Goal: Information Seeking & Learning: Find specific fact

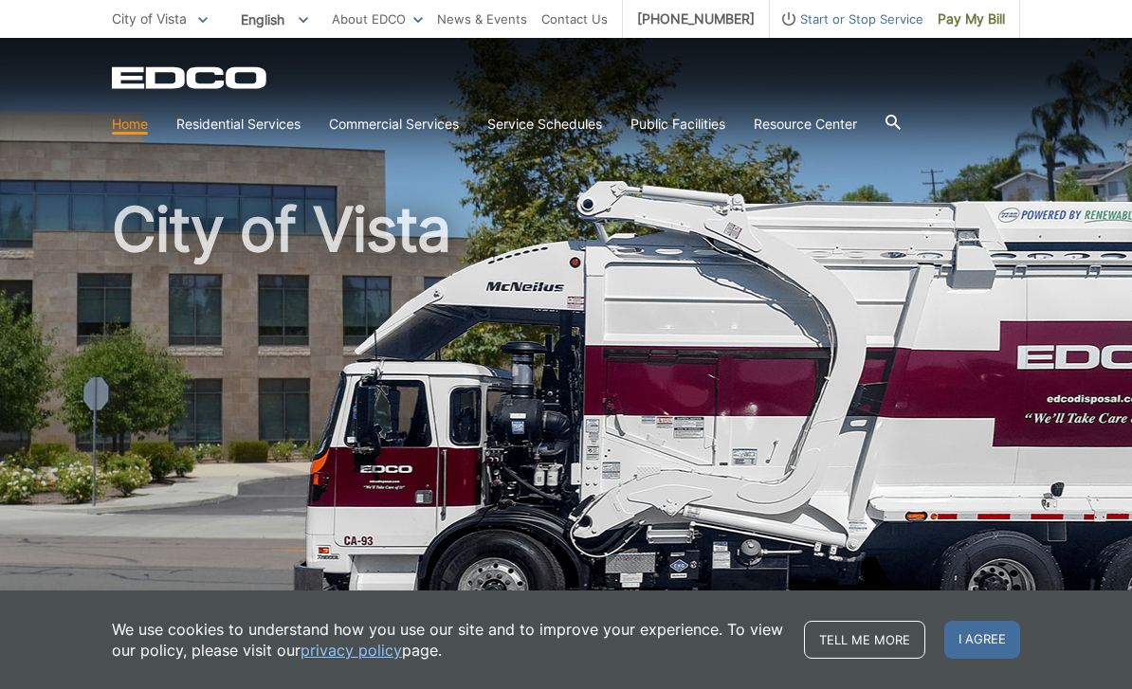
click at [554, 131] on link "Service Schedules" at bounding box center [544, 124] width 115 height 21
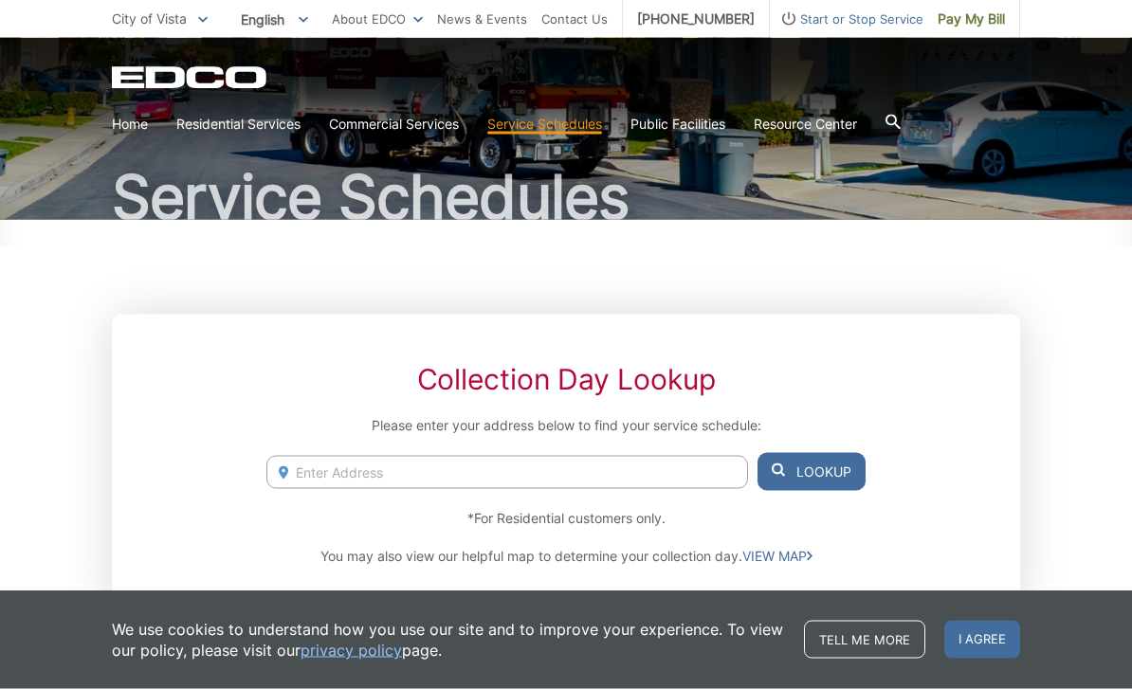
scroll to position [113, 0]
click at [155, 481] on div "Collection Day Lookup Please enter your address below to find your service sche…" at bounding box center [566, 464] width 908 height 300
click at [228, 108] on section "Home Residential Services Curbside Pickup Recycling Organic Recycling Trash Hou…" at bounding box center [566, 124] width 908 height 36
click at [0, 0] on link "Trash" at bounding box center [0, 0] width 0 height 0
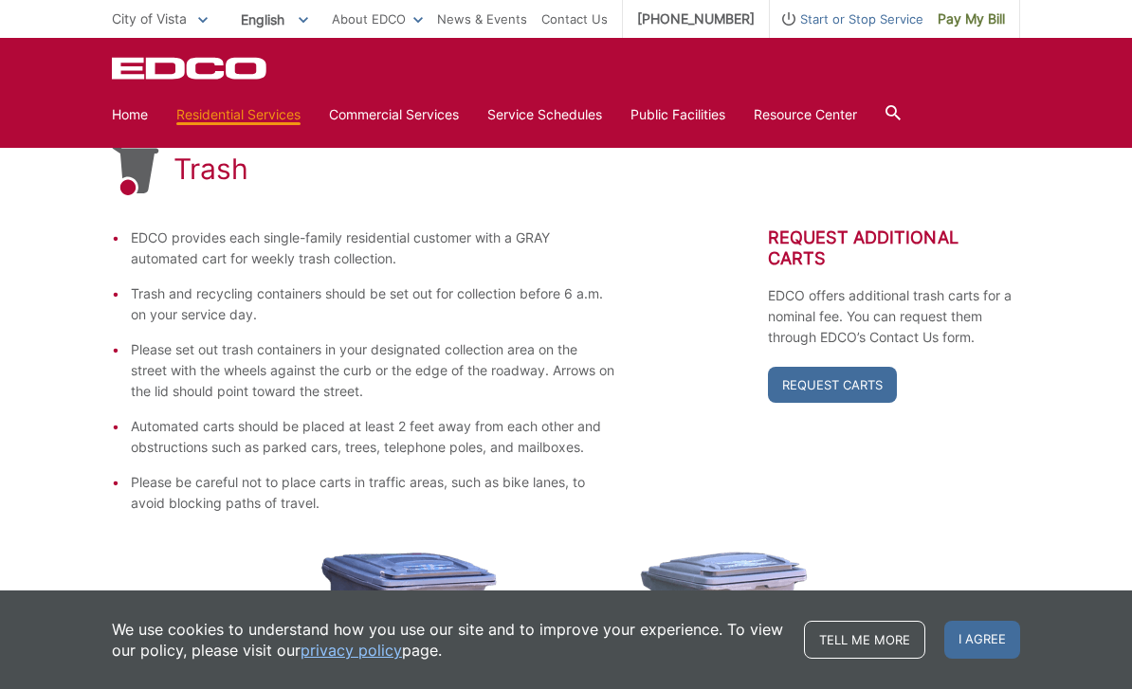
scroll to position [282, 0]
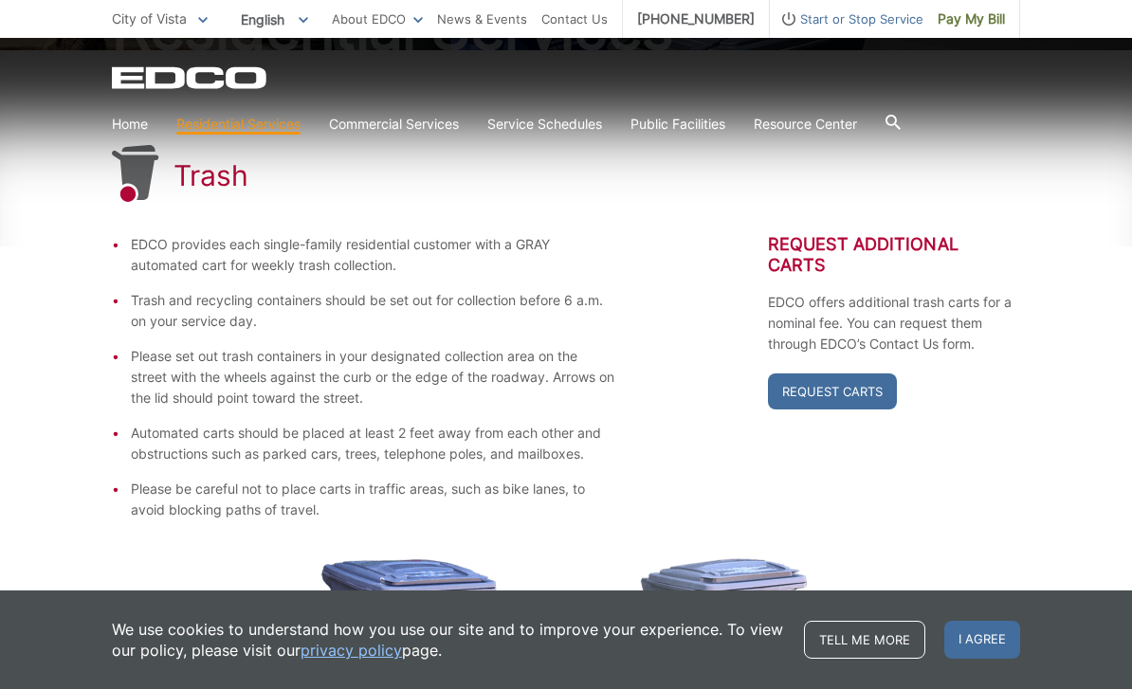
click at [551, 116] on link "Service Schedules" at bounding box center [544, 124] width 115 height 21
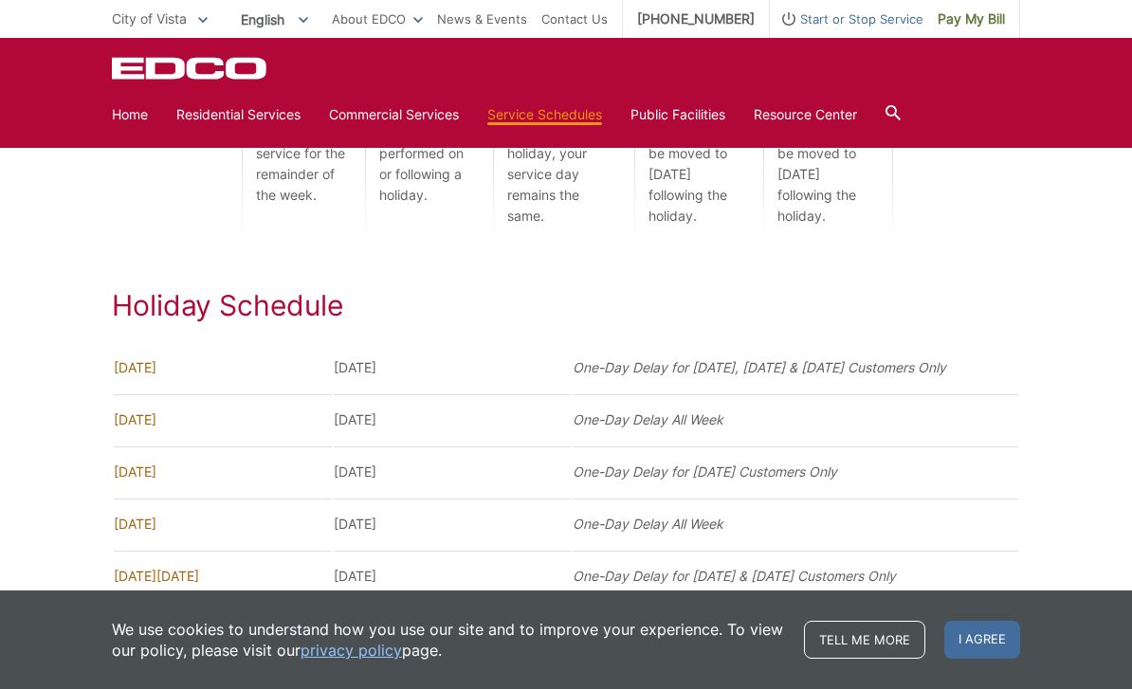
scroll to position [1159, 0]
click at [151, 538] on td "[DATE]" at bounding box center [223, 522] width 218 height 50
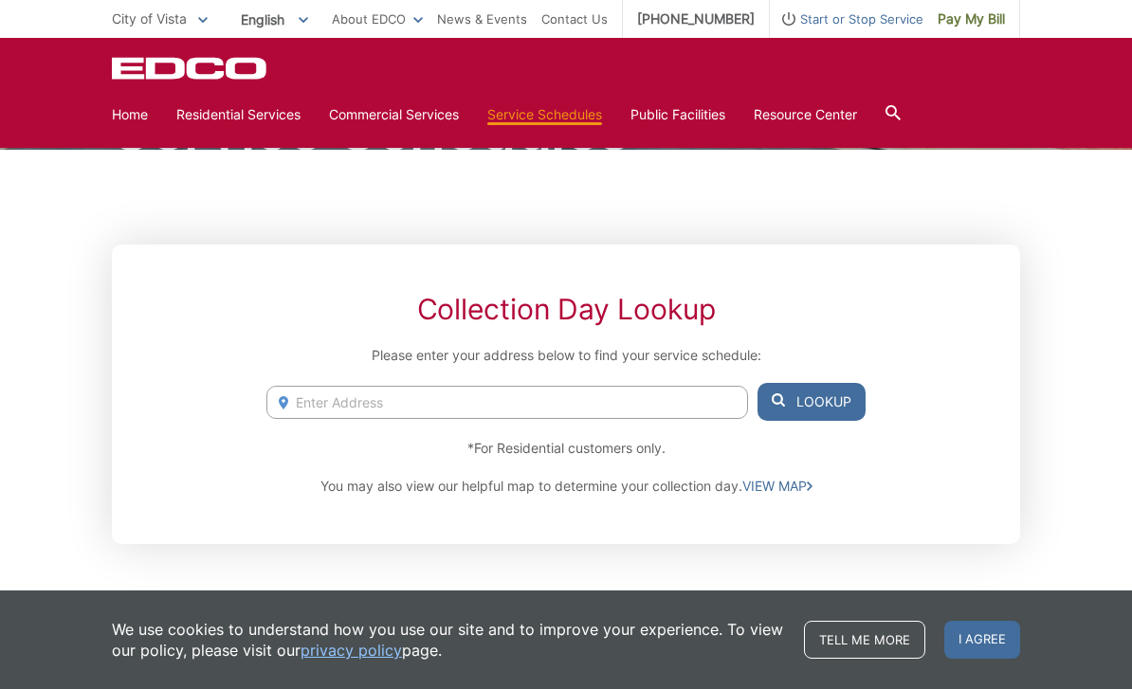
scroll to position [0, 0]
